Goal: Obtain resource: Download file/media

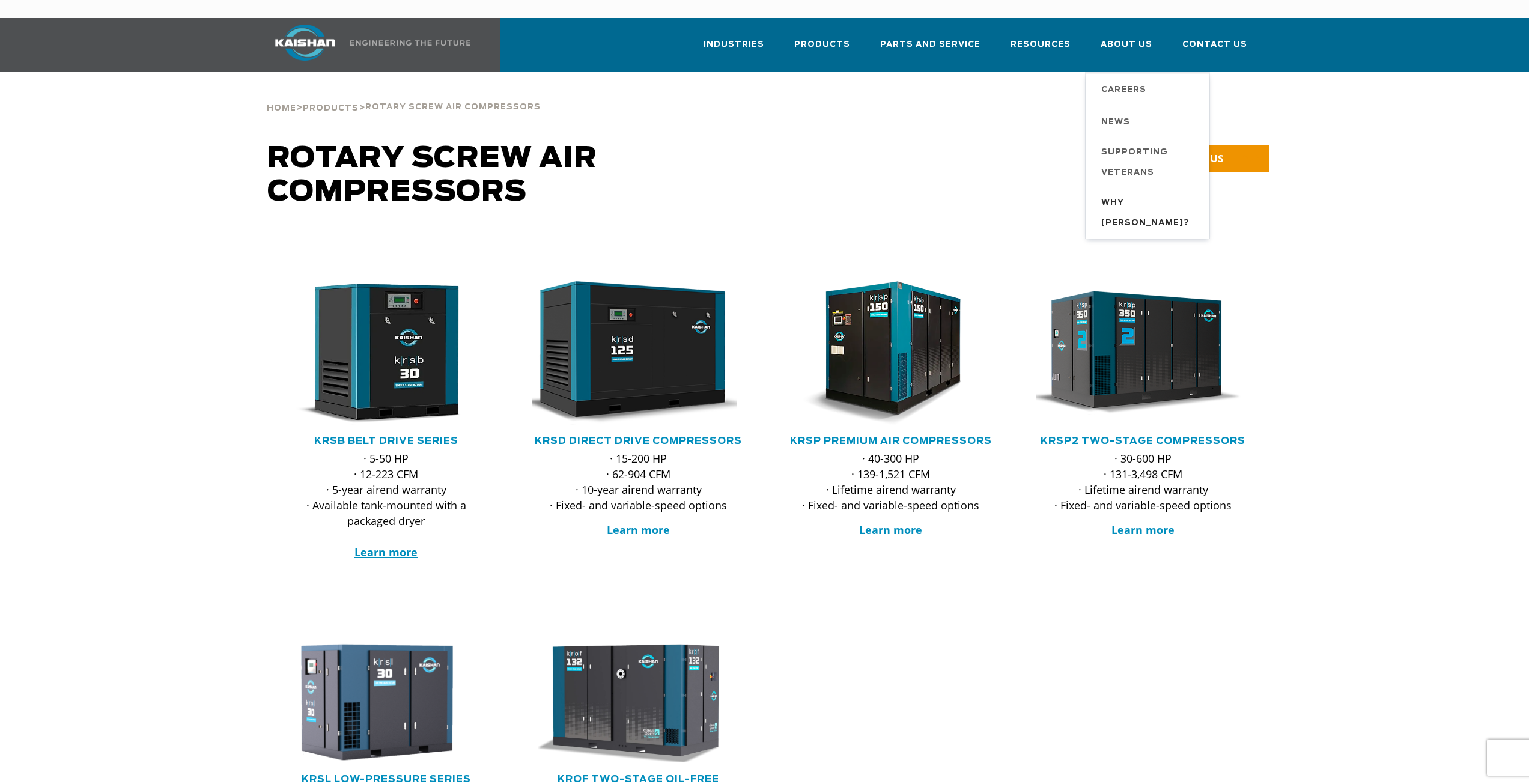
click at [1132, 193] on span "Why [PERSON_NAME]?" at bounding box center [1149, 213] width 96 height 41
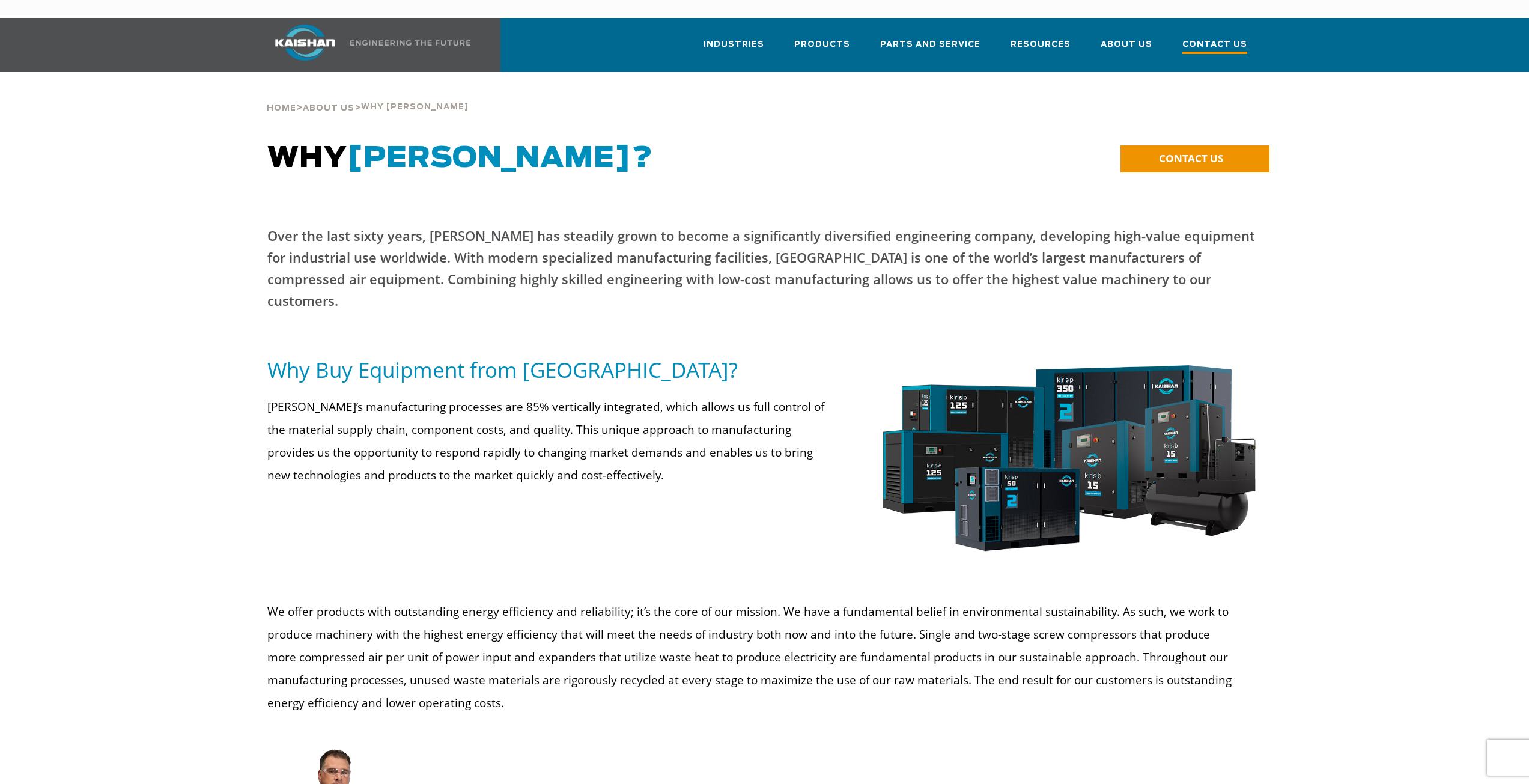
click at [1229, 38] on span "Contact Us" at bounding box center [1214, 46] width 65 height 16
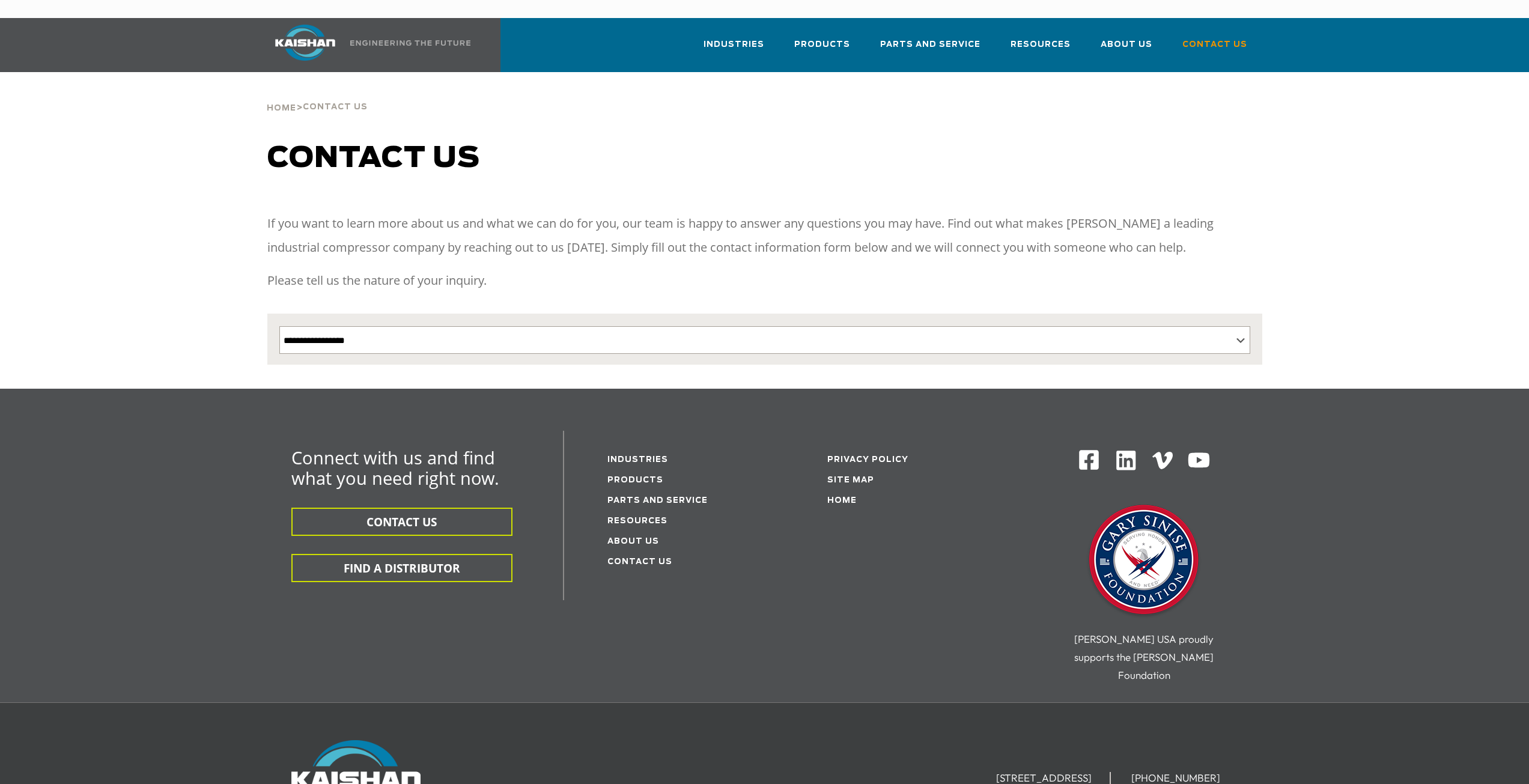
select select "Contact form"
click at [543, 326] on select "**********" at bounding box center [764, 340] width 971 height 28
select select "**********"
click at [279, 326] on select "**********" at bounding box center [764, 340] width 971 height 28
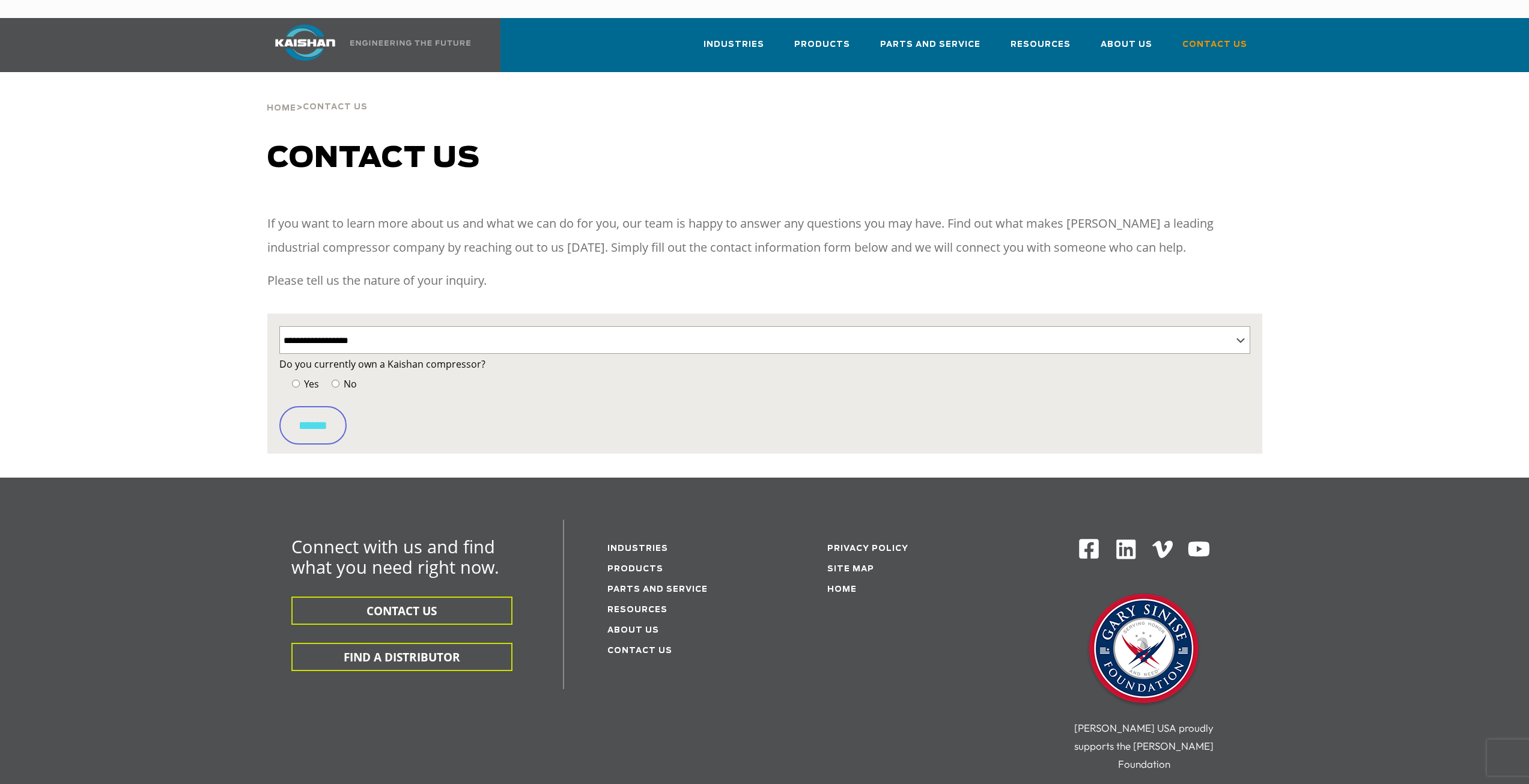
click at [346, 377] on span "No" at bounding box center [349, 383] width 16 height 13
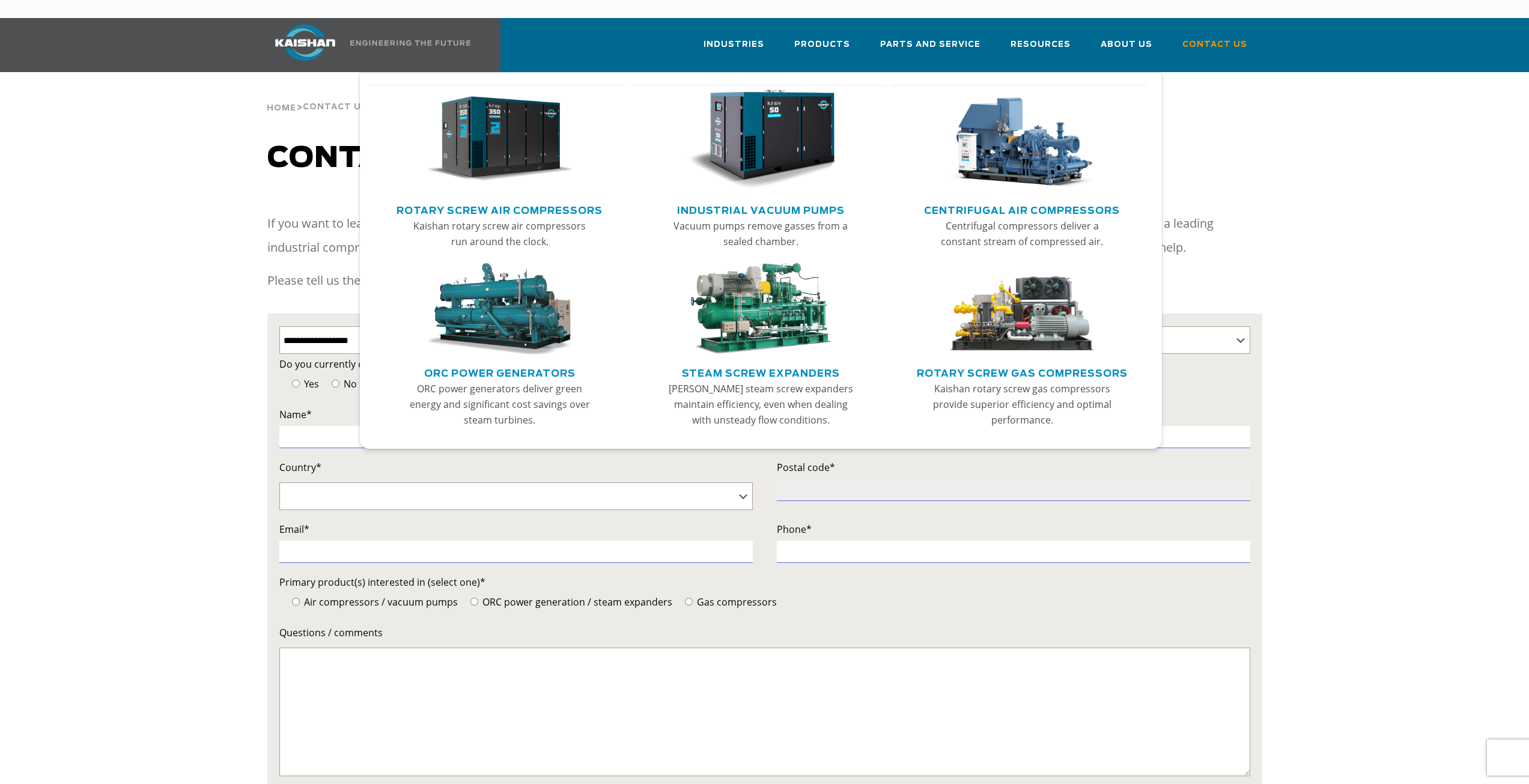
click at [505, 133] on img "Main menu" at bounding box center [499, 139] width 148 height 99
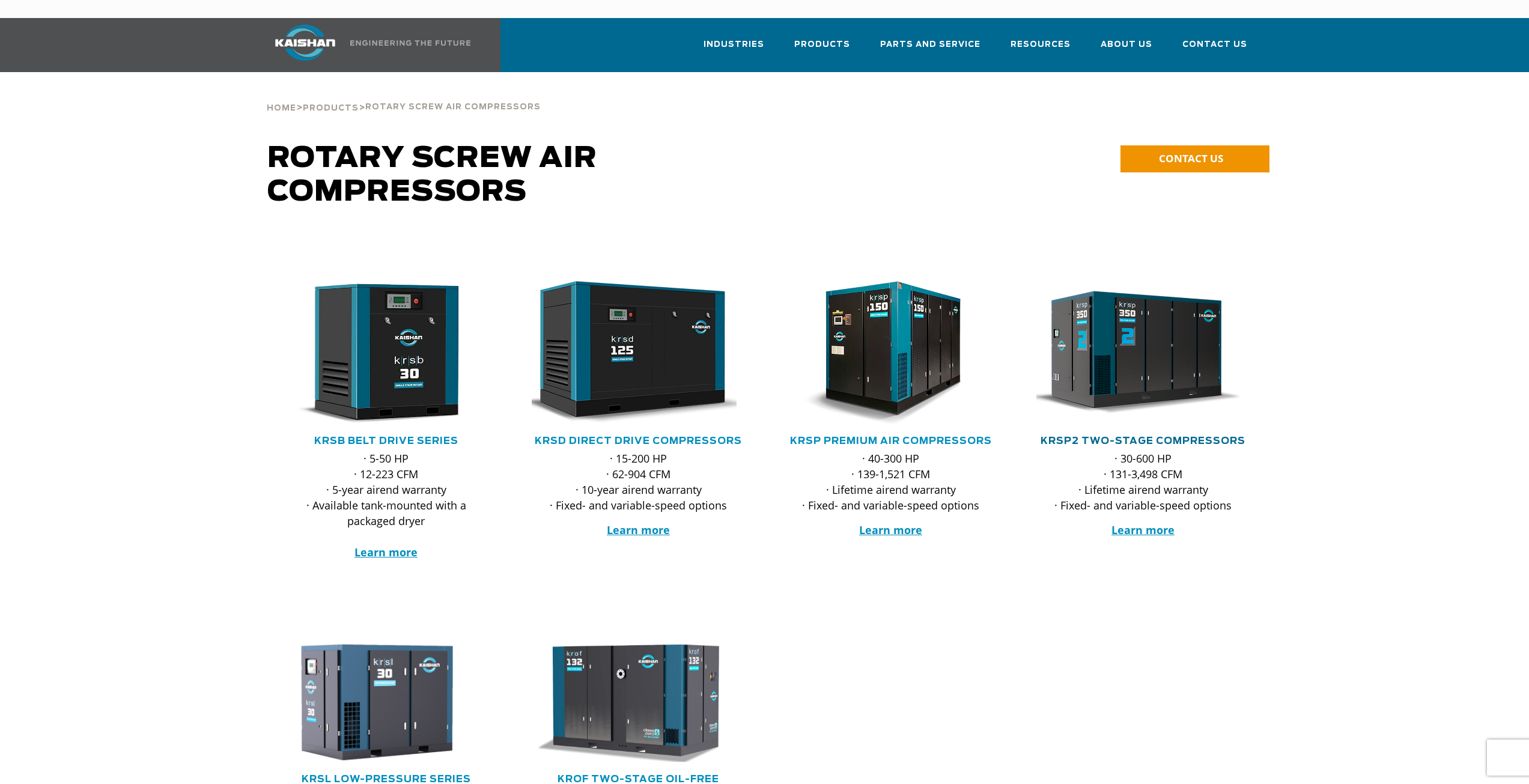
click at [1168, 436] on link "KRSP2 Two-Stage Compressors" at bounding box center [1142, 441] width 204 height 10
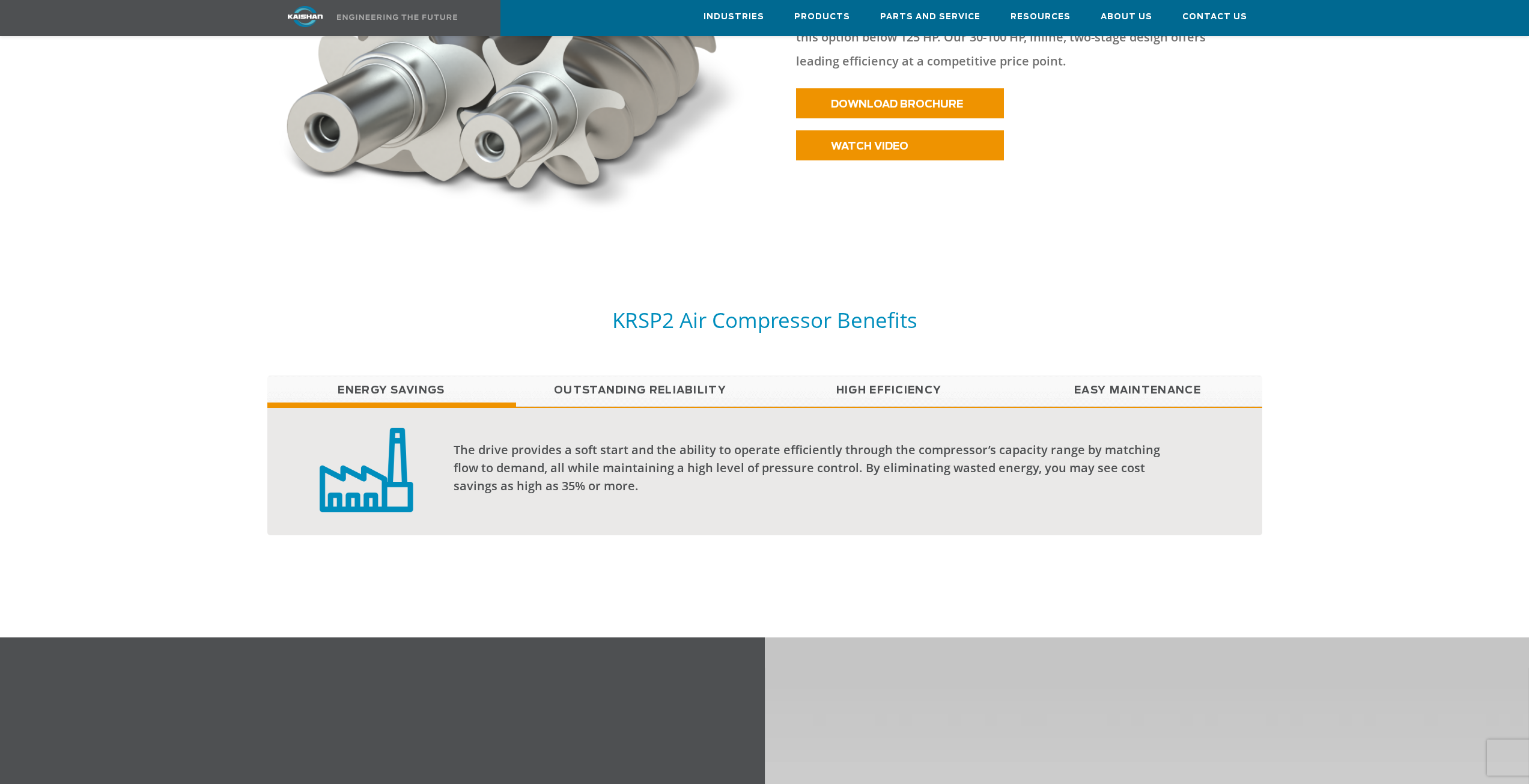
scroll to position [754, 0]
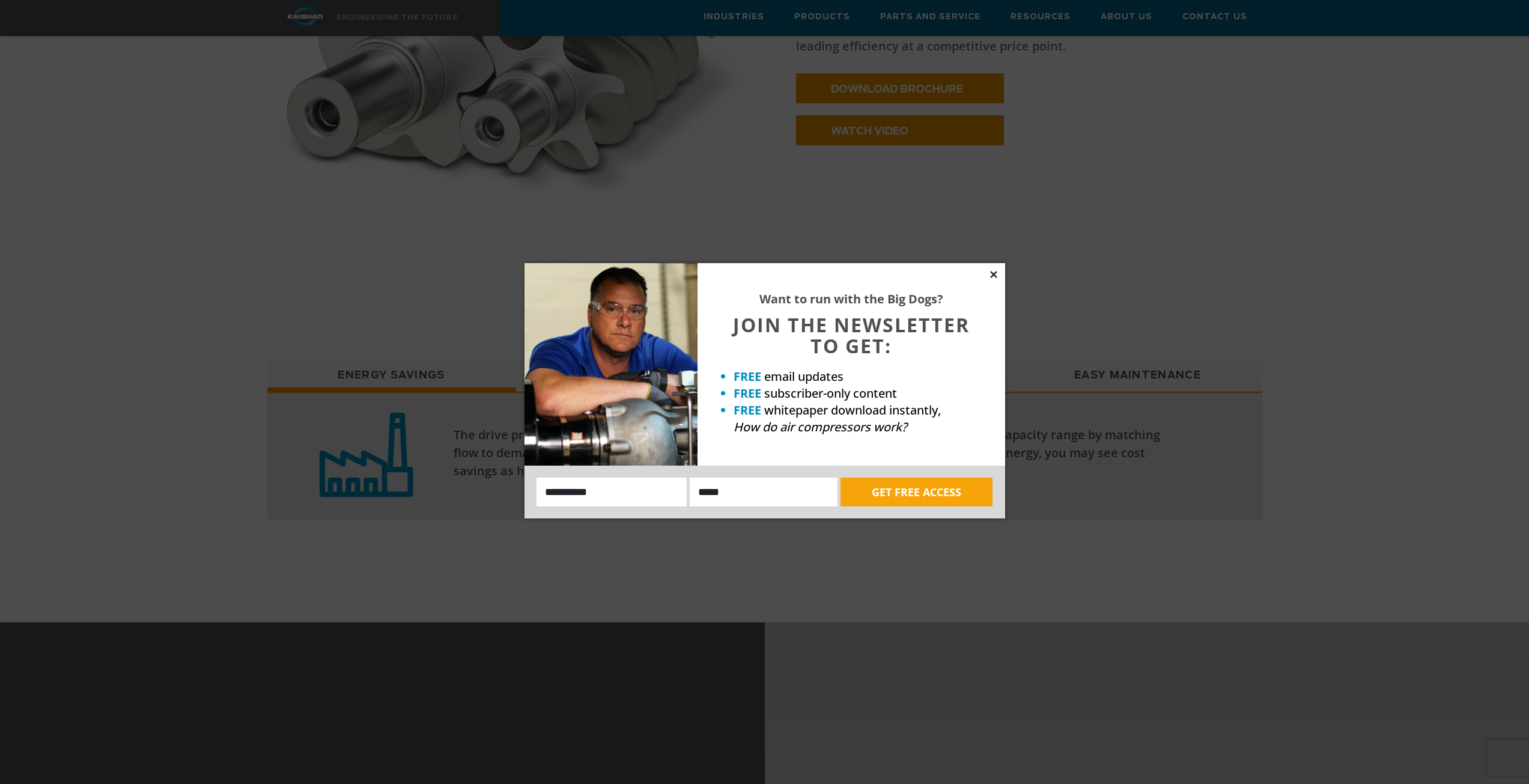
click at [991, 278] on icon at bounding box center [994, 274] width 11 height 11
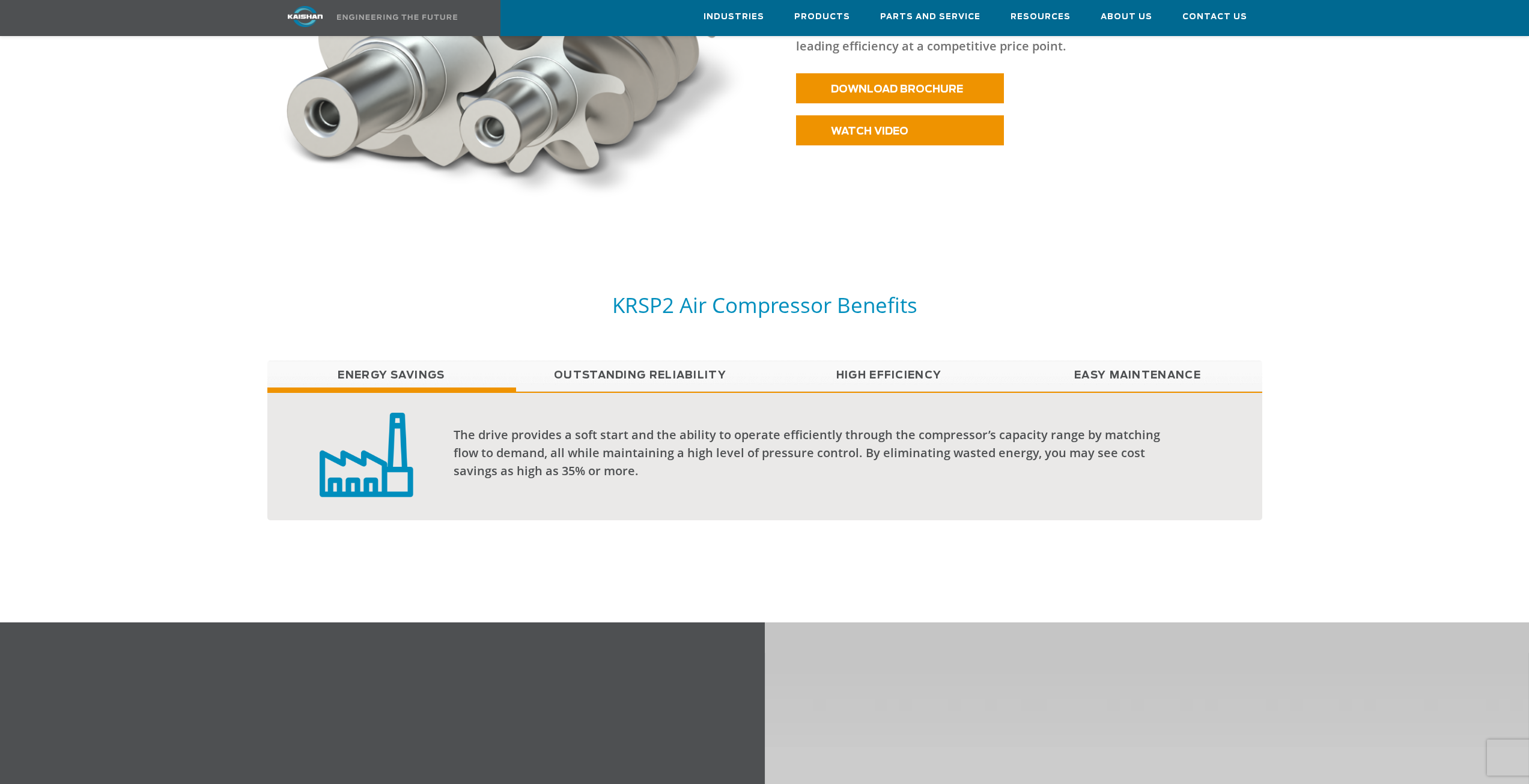
click at [633, 360] on link "Outstanding Reliability" at bounding box center [640, 375] width 249 height 30
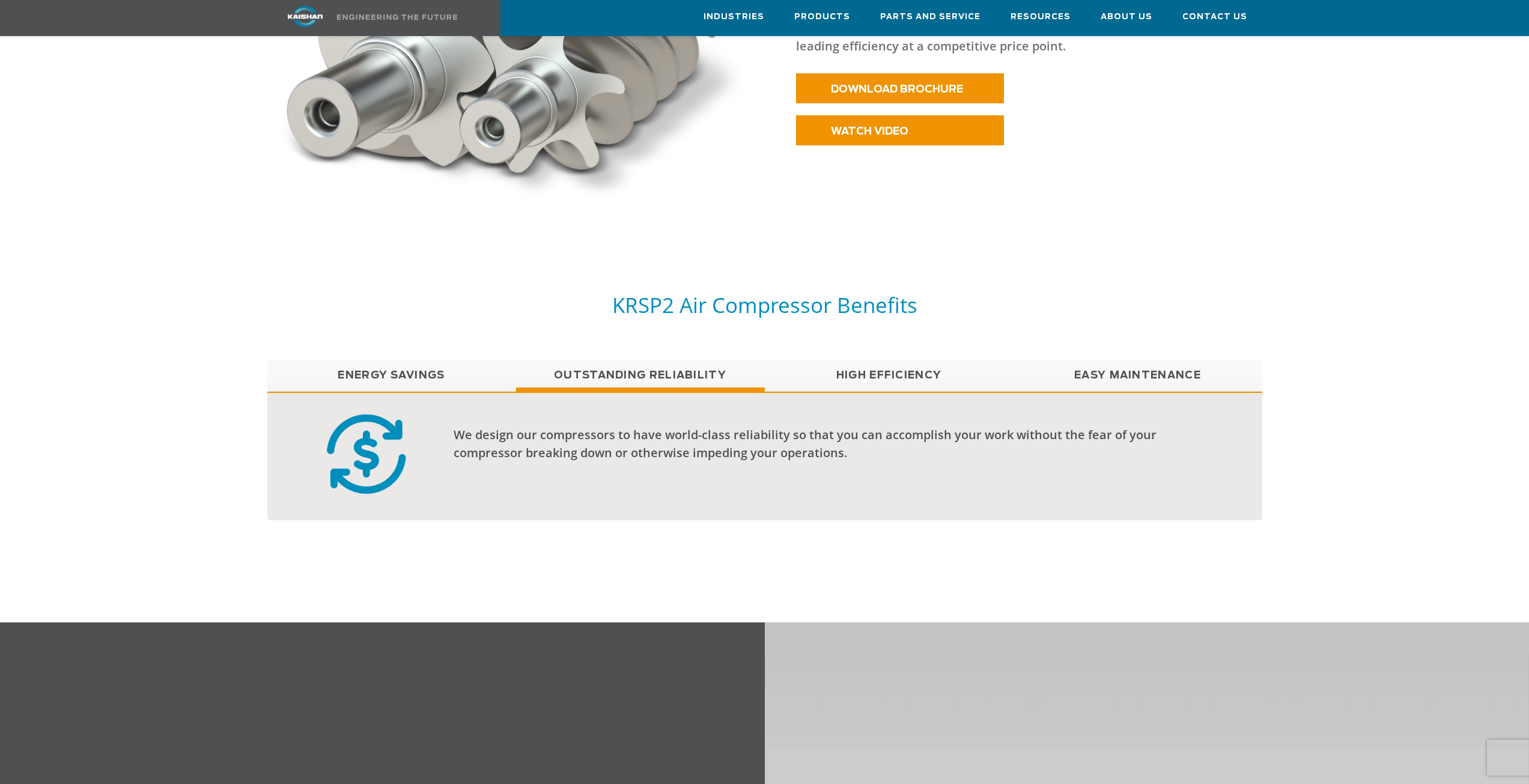
click at [888, 360] on link "High Efficiency" at bounding box center [888, 375] width 249 height 30
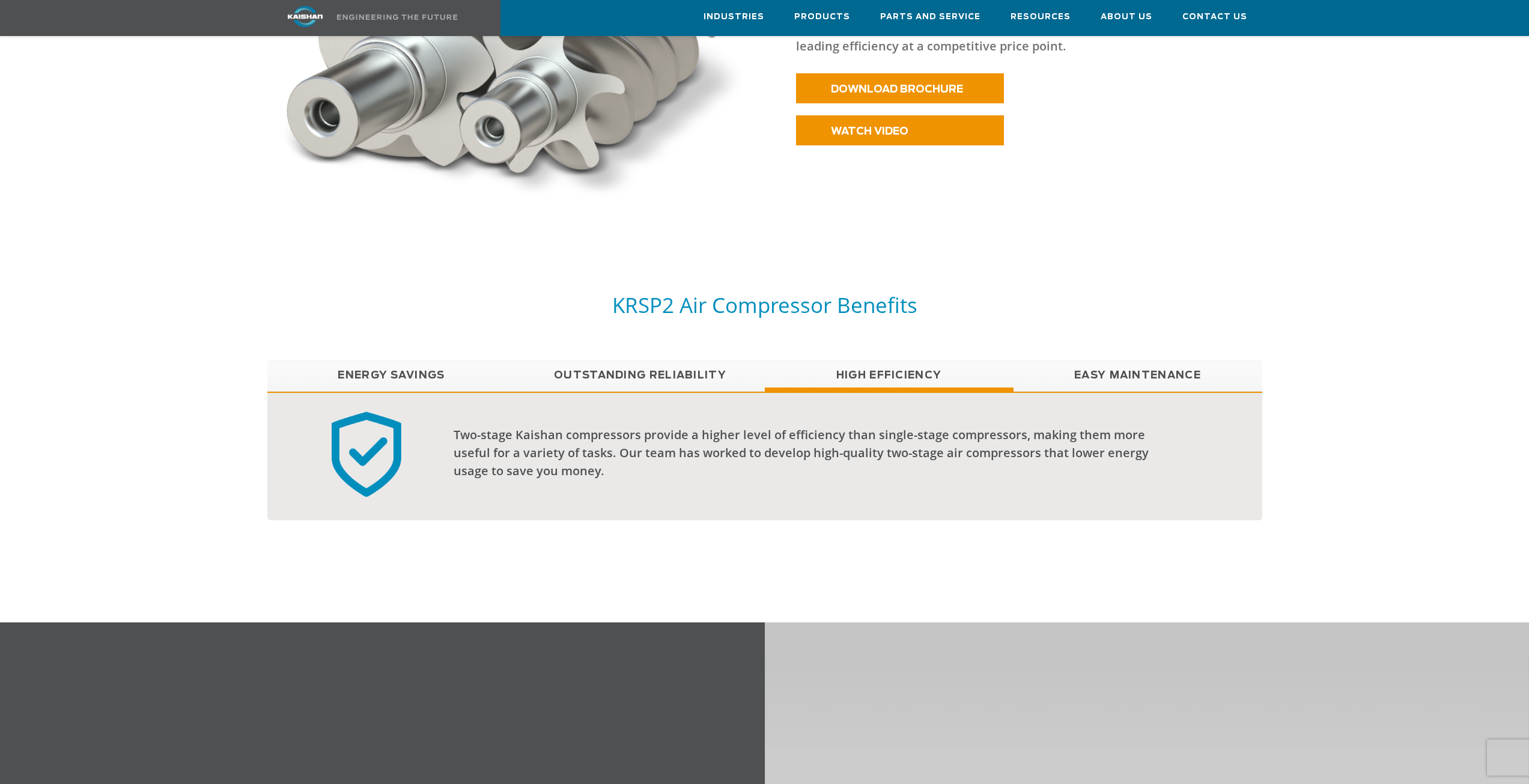
click at [1085, 360] on link "Easy Maintenance" at bounding box center [1137, 375] width 249 height 30
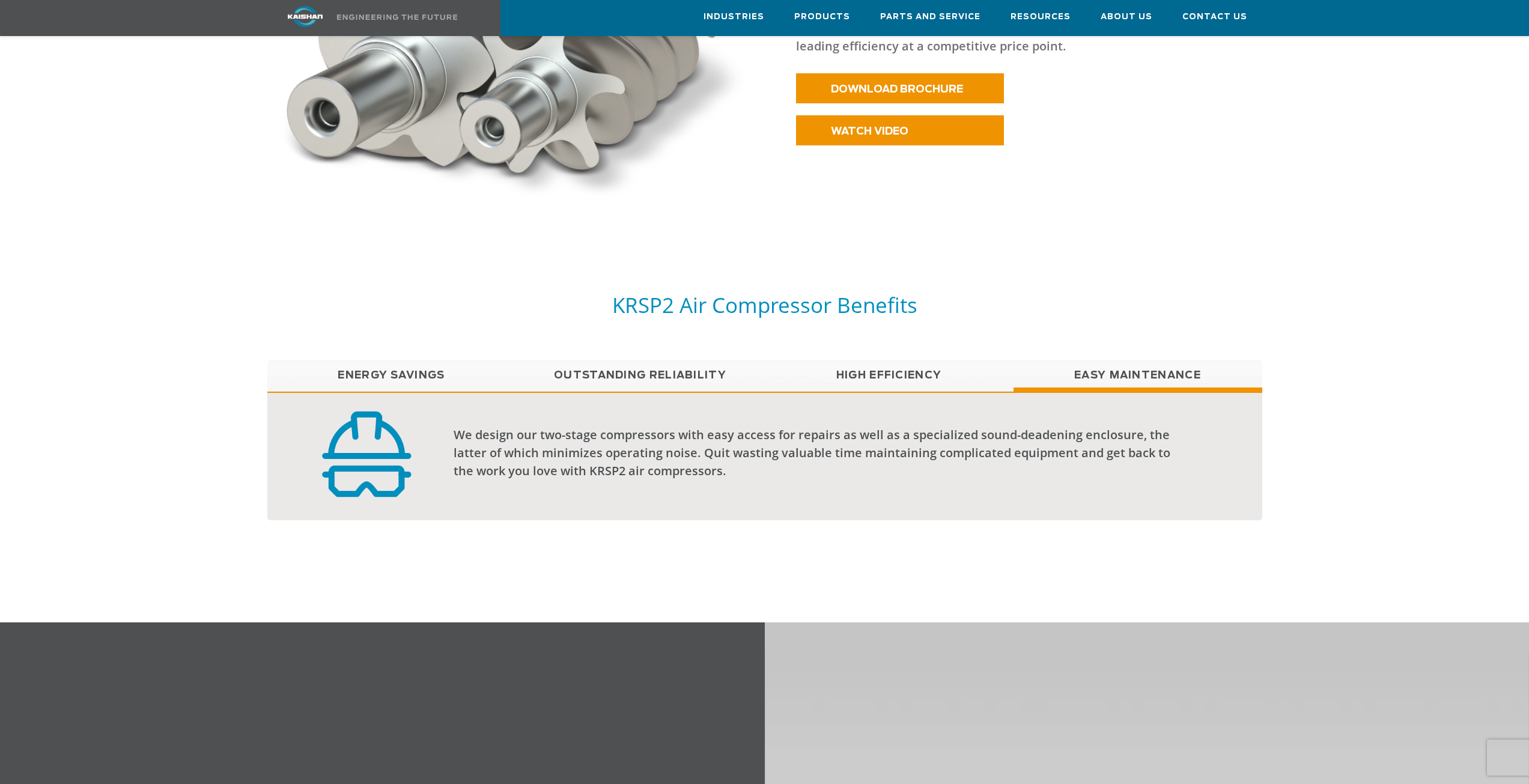
scroll to position [173, 0]
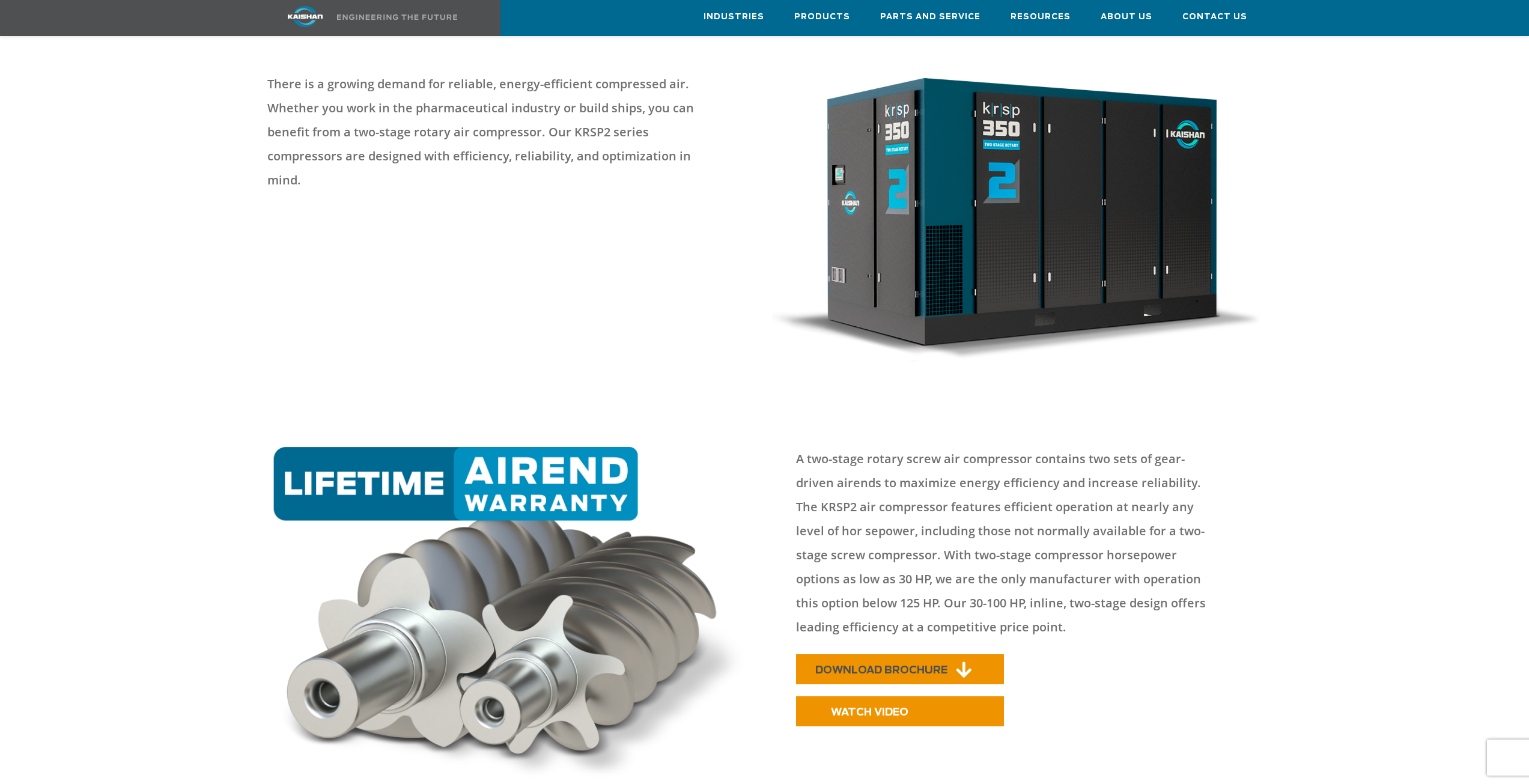
click at [827, 665] on span "DOWNLOAD BROCHURE" at bounding box center [881, 670] width 132 height 10
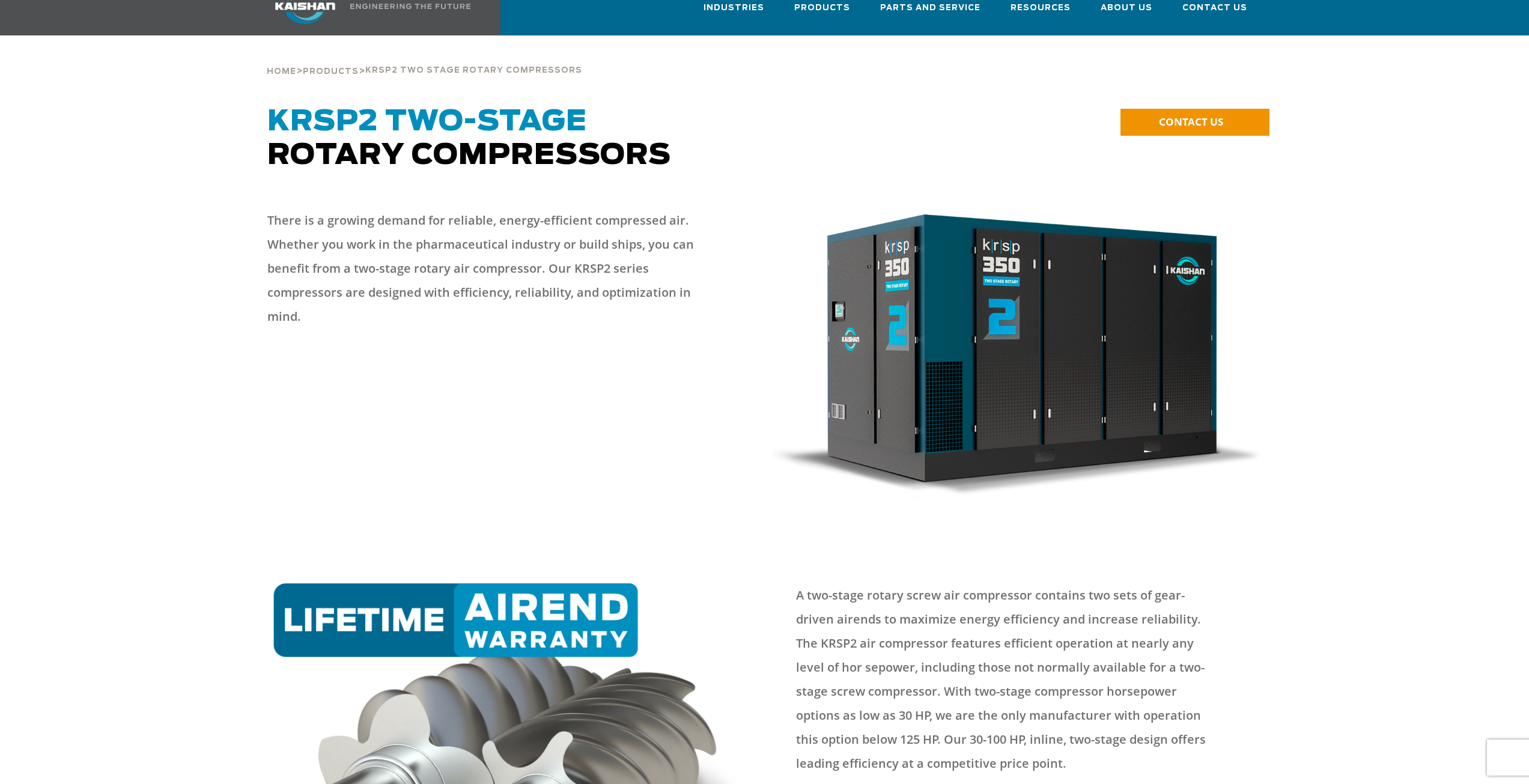
scroll to position [0, 0]
